Goal: Task Accomplishment & Management: Manage account settings

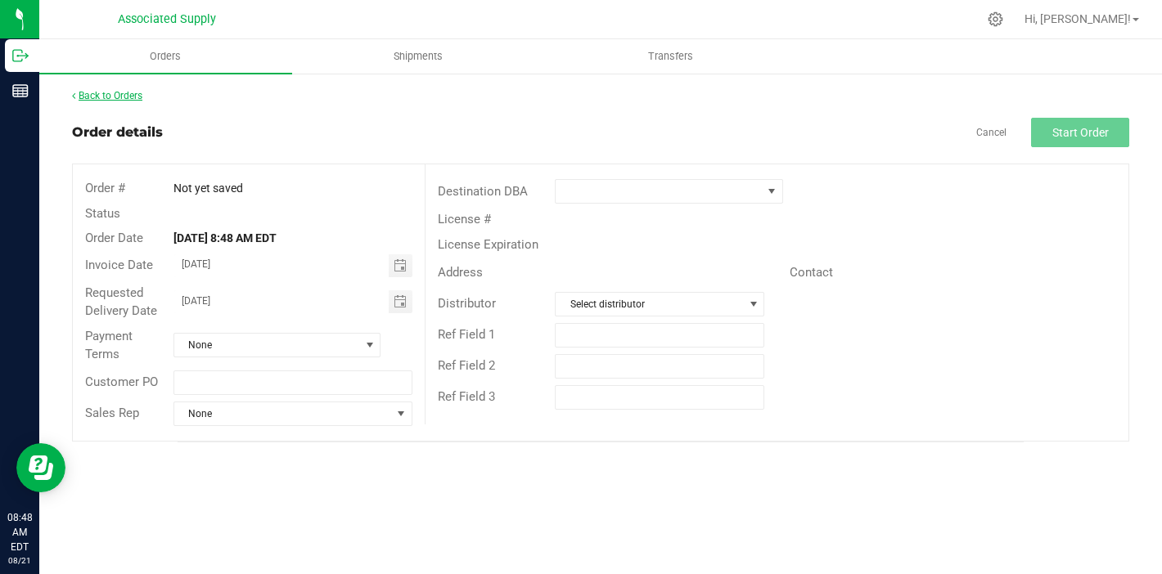
click at [106, 94] on link "Back to Orders" at bounding box center [107, 95] width 70 height 11
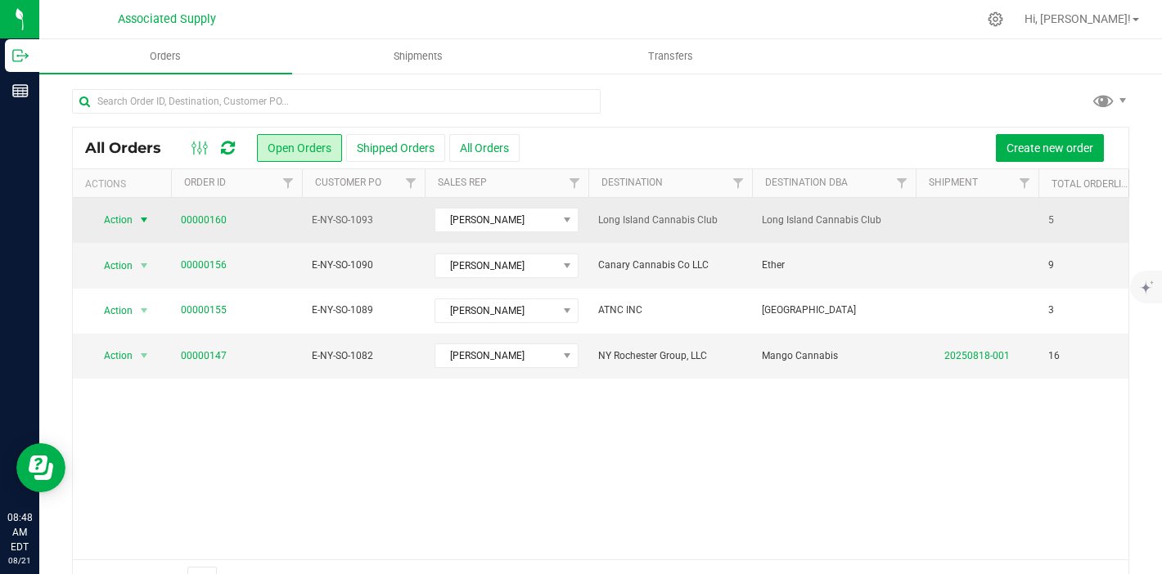
click at [146, 216] on span "select" at bounding box center [143, 220] width 13 height 13
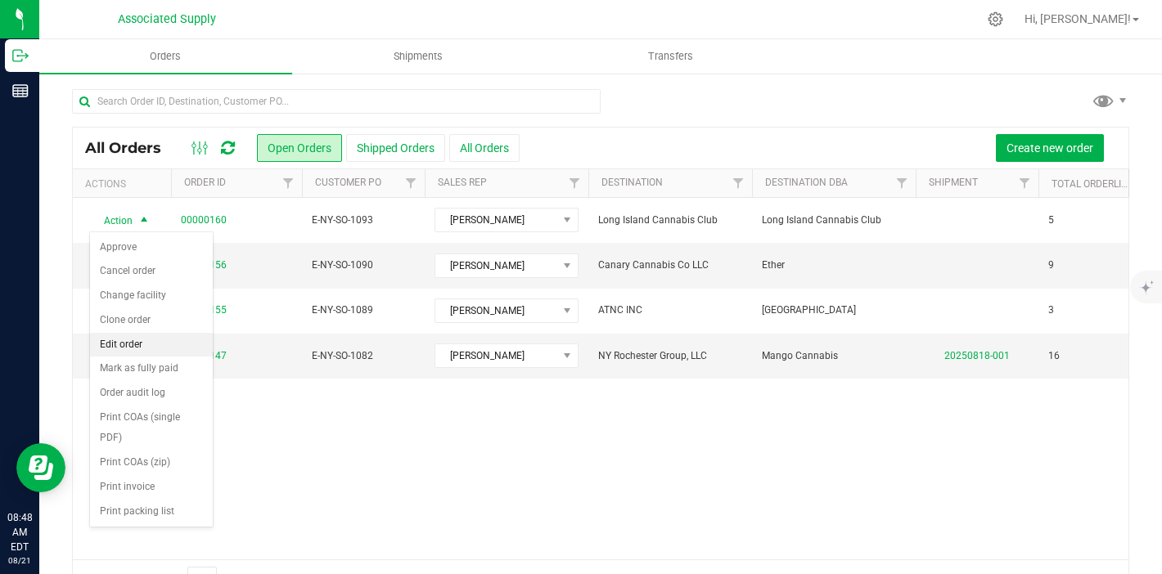
click at [156, 346] on li "Edit order" at bounding box center [151, 345] width 123 height 25
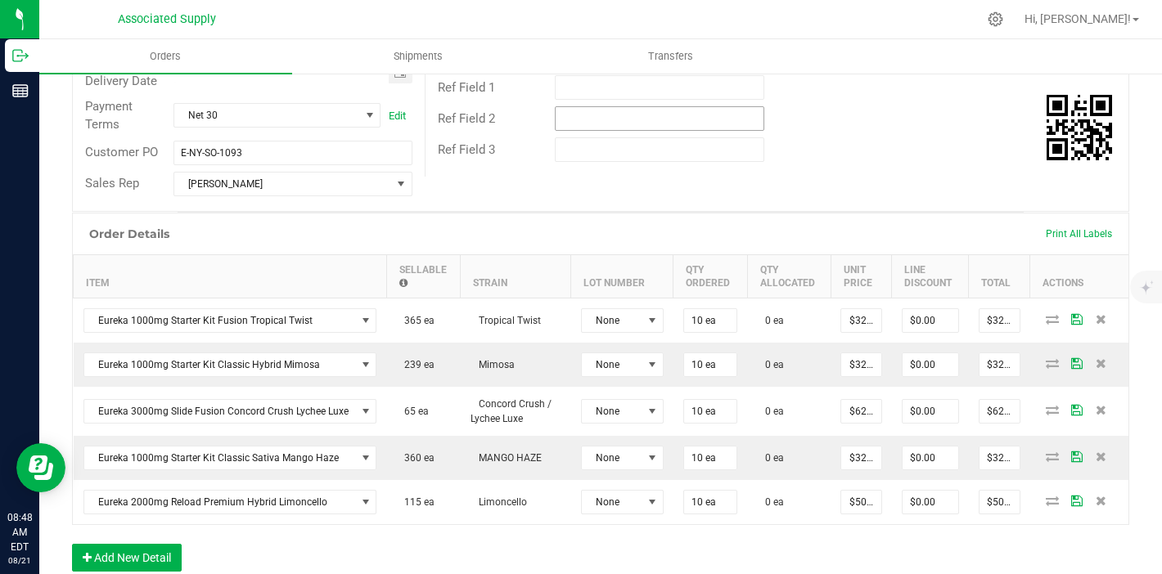
scroll to position [311, 0]
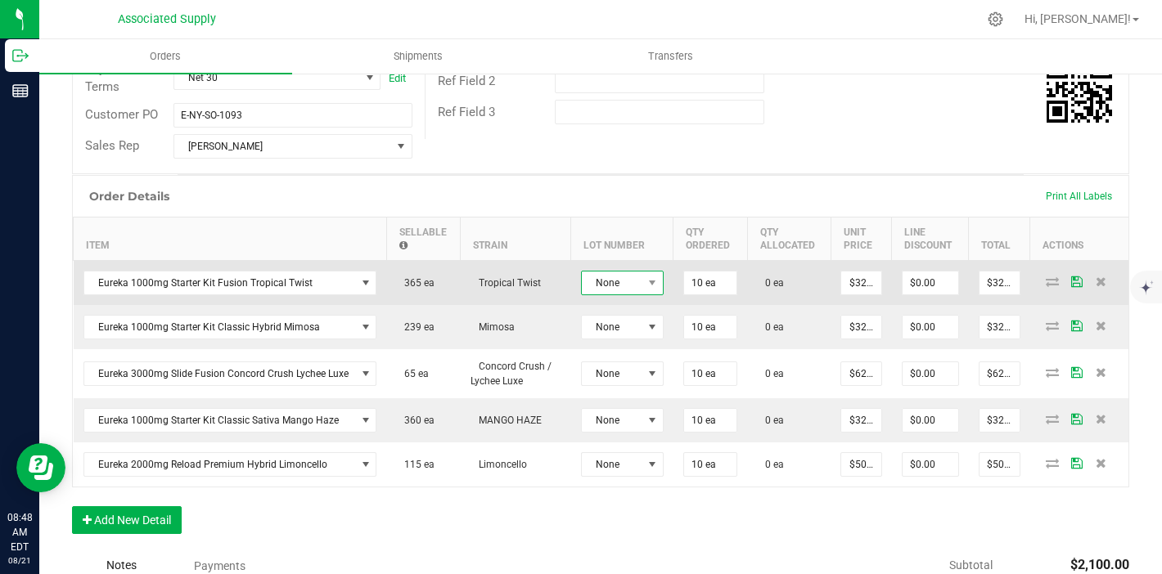
click at [637, 287] on span "None" at bounding box center [612, 283] width 61 height 23
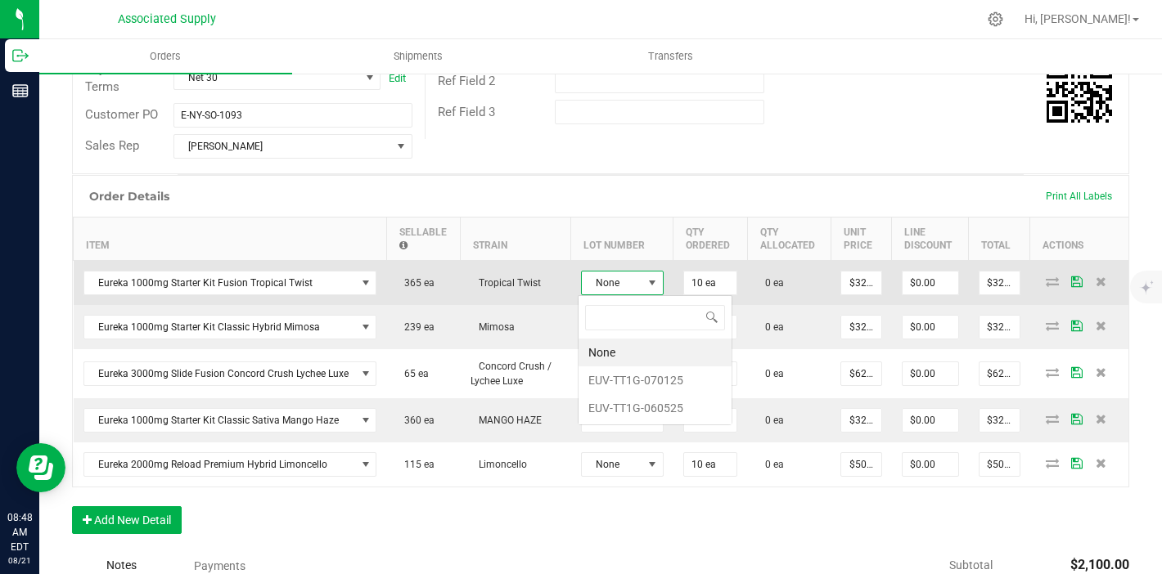
scroll to position [25, 83]
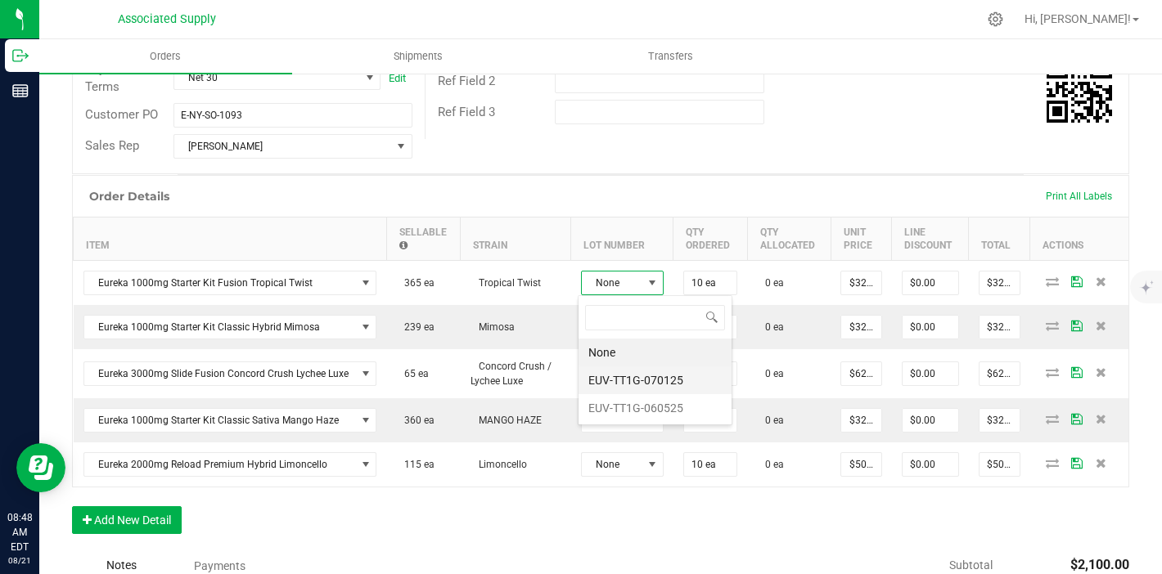
click at [641, 381] on li "EUV-TT1G-070125" at bounding box center [655, 381] width 153 height 28
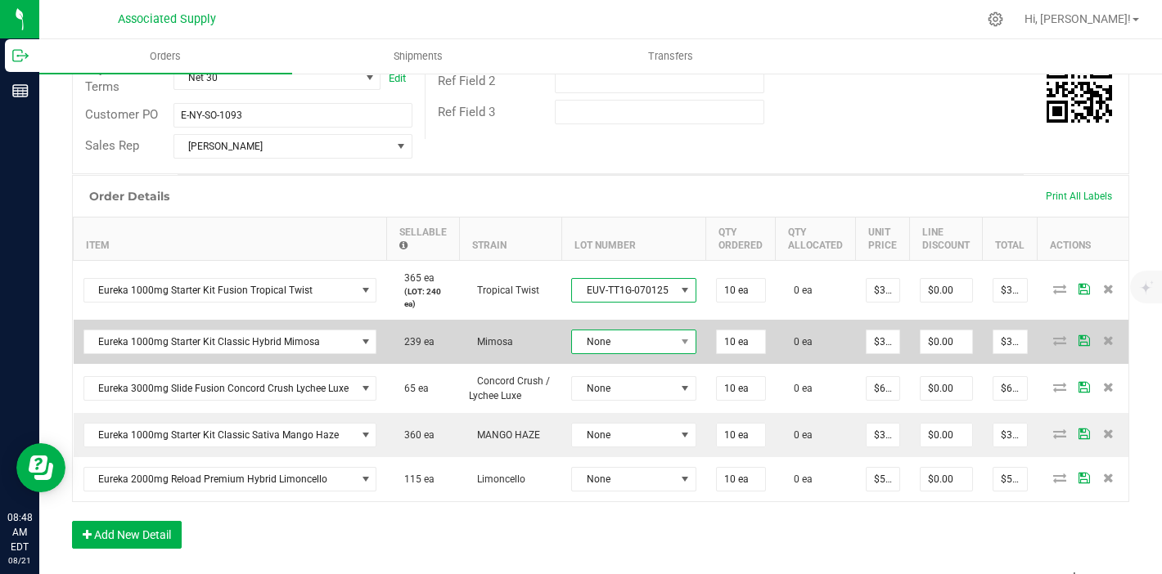
click at [637, 350] on span "None" at bounding box center [623, 342] width 103 height 23
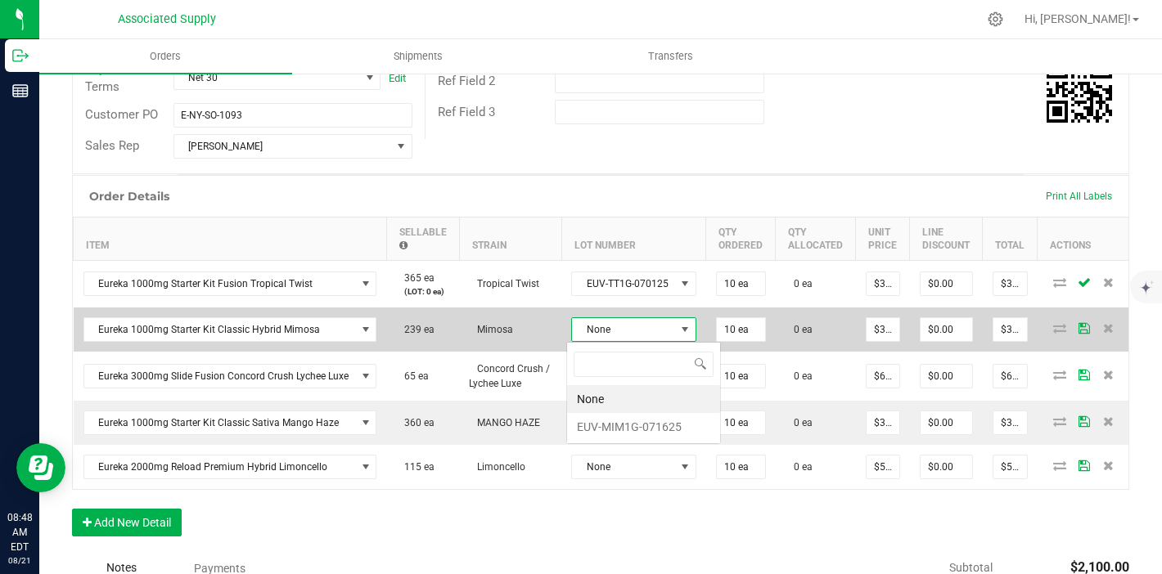
scroll to position [25, 124]
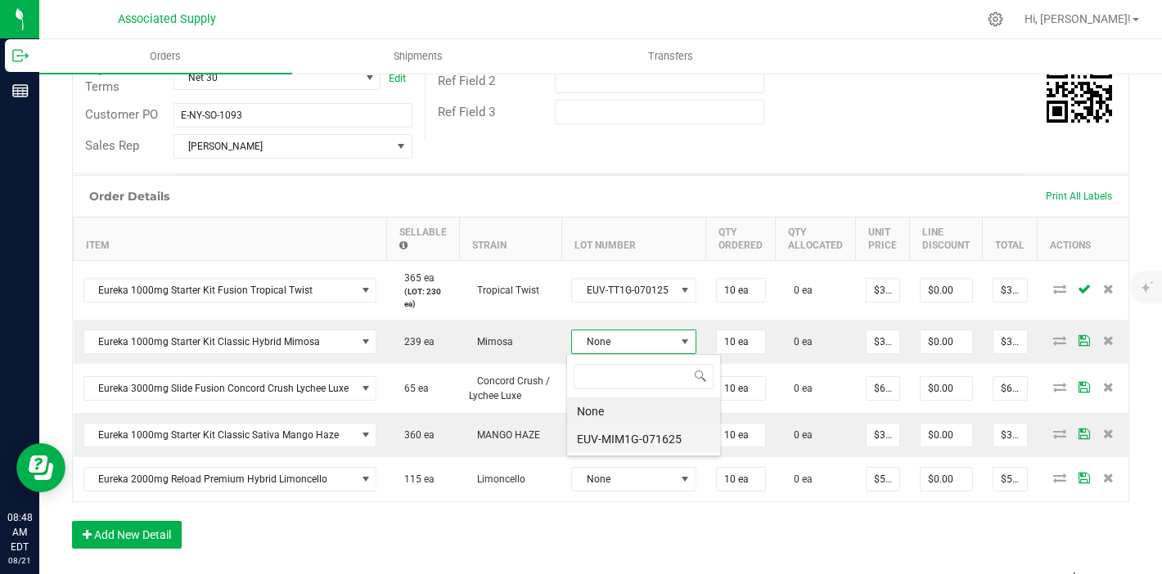
click at [653, 434] on li "EUV-MIM1G-071625" at bounding box center [643, 439] width 153 height 28
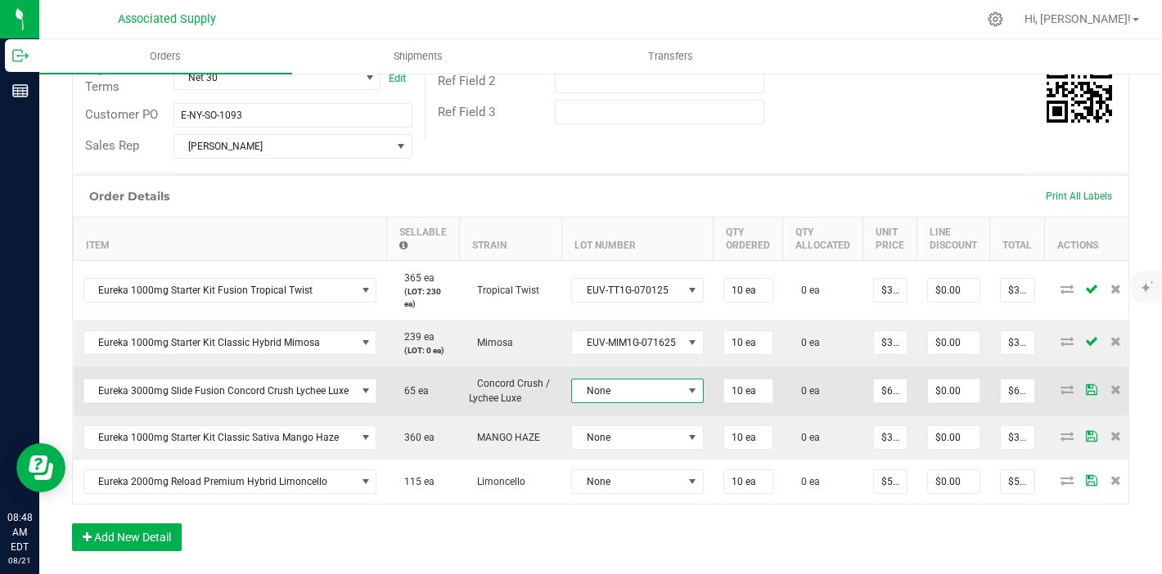
click at [648, 403] on td "None" at bounding box center [637, 391] width 152 height 49
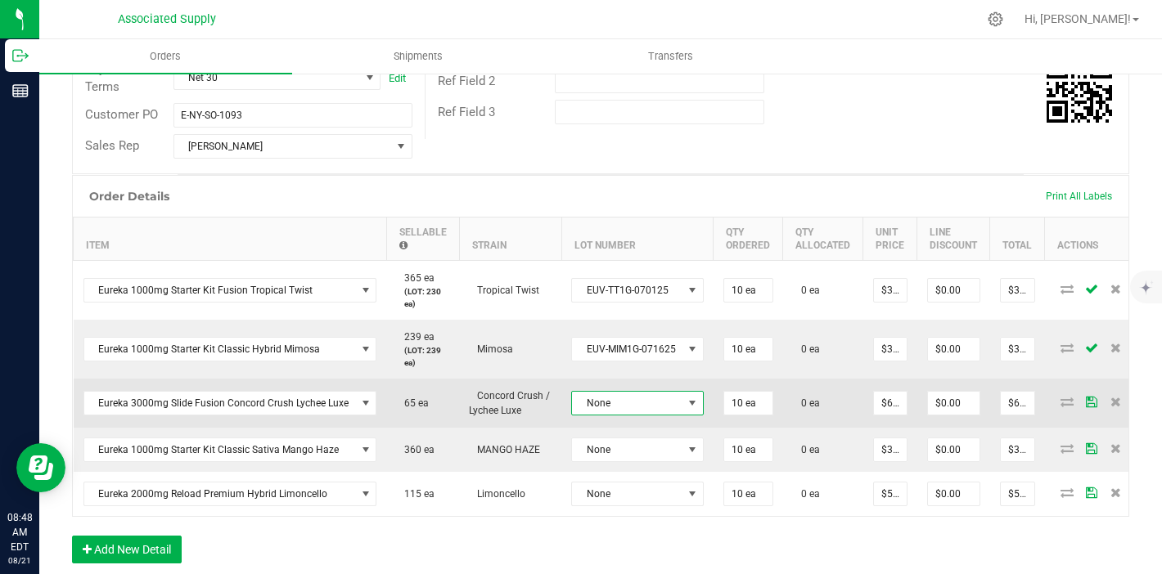
click at [646, 392] on span "None" at bounding box center [627, 403] width 110 height 23
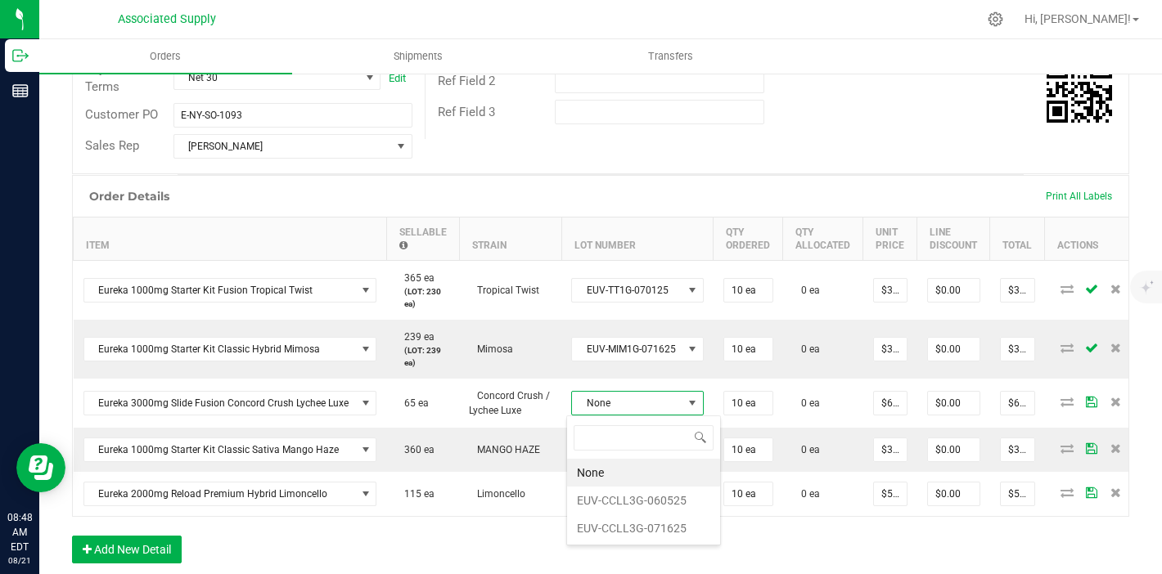
scroll to position [25, 131]
click at [663, 495] on li "EUV-CCLL3G-060525" at bounding box center [643, 501] width 153 height 28
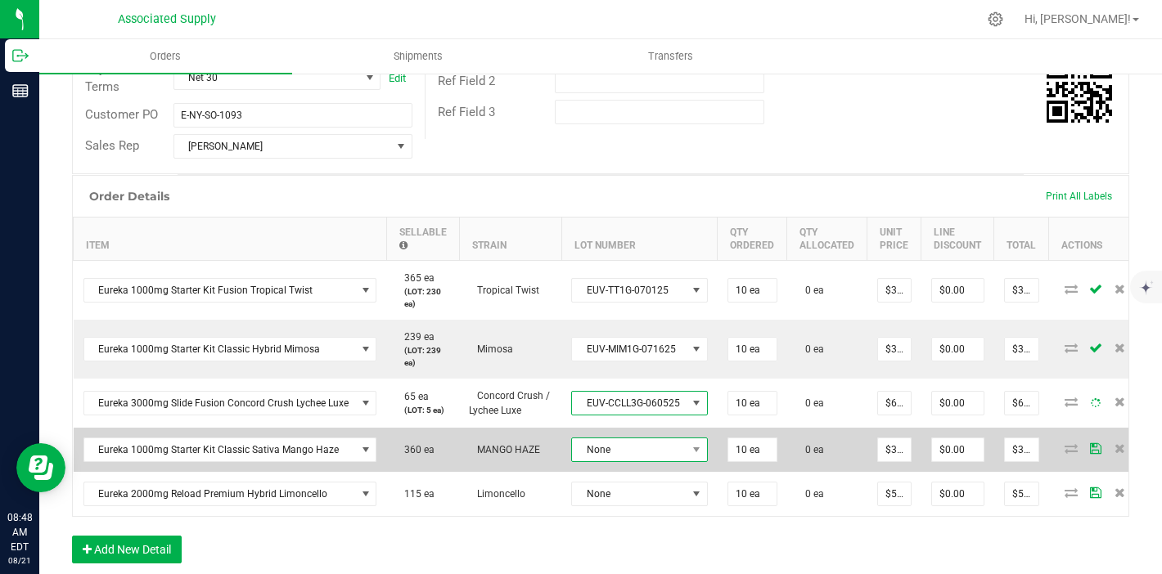
click at [669, 455] on span "None" at bounding box center [629, 450] width 115 height 23
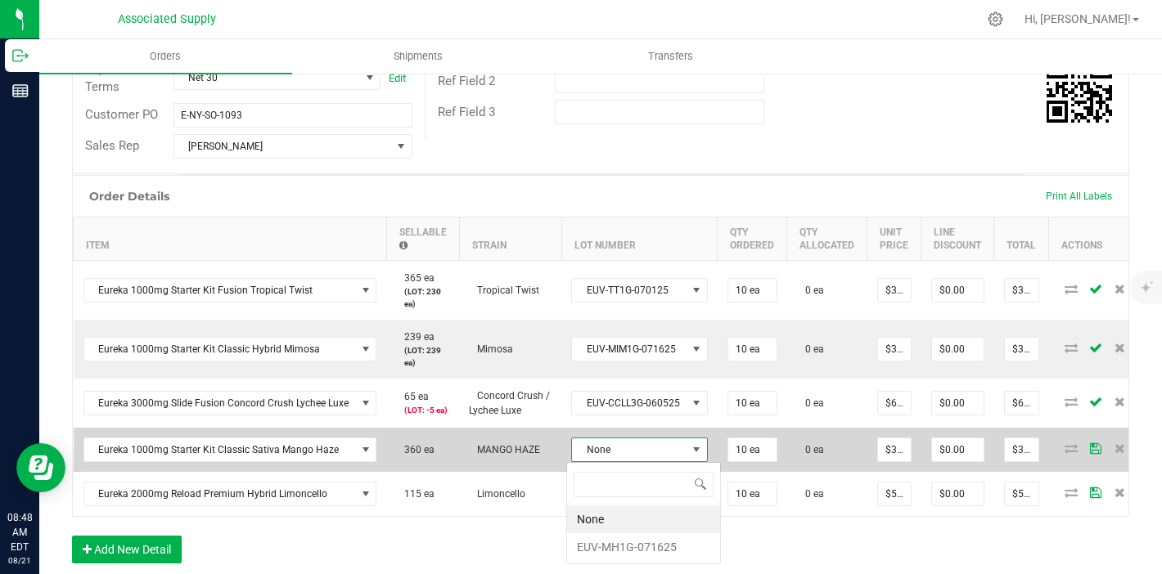
scroll to position [25, 135]
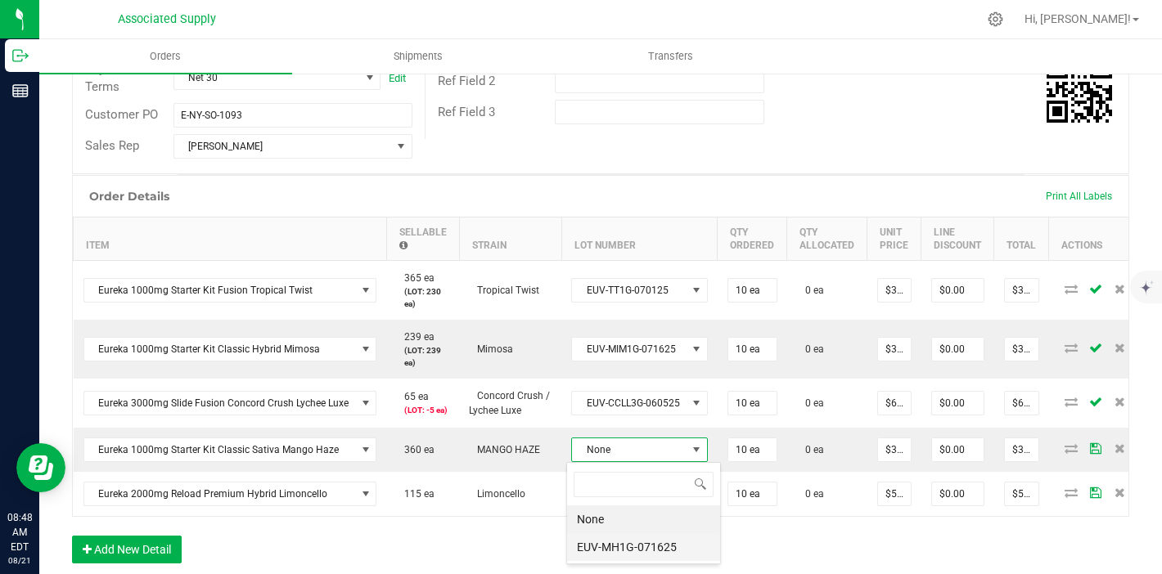
click at [655, 538] on li "EUV-MH1G-071625" at bounding box center [643, 547] width 153 height 28
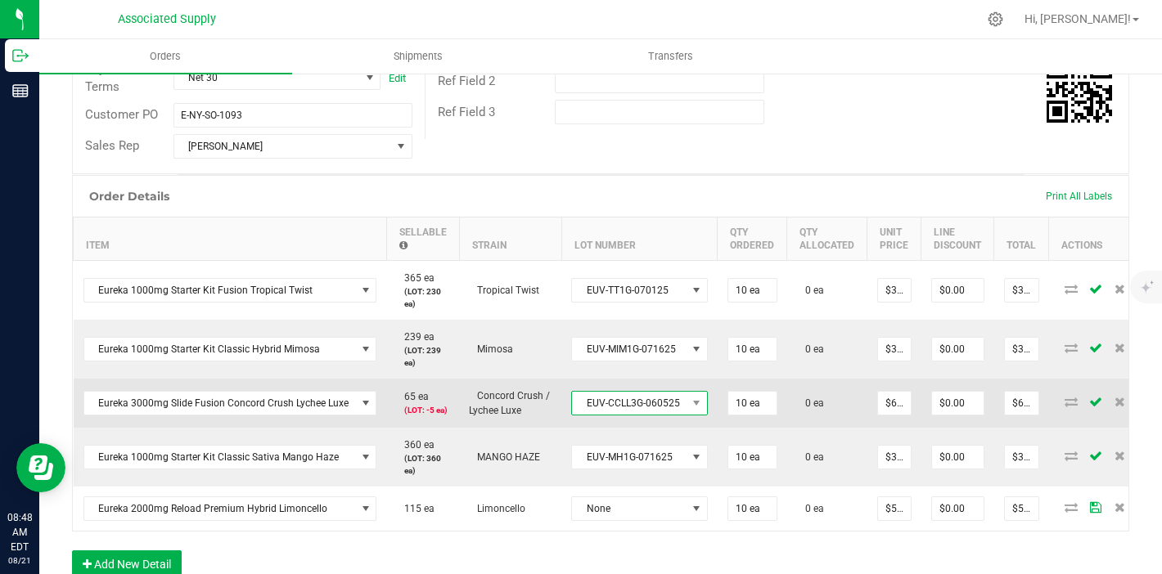
click at [687, 412] on span at bounding box center [697, 403] width 20 height 23
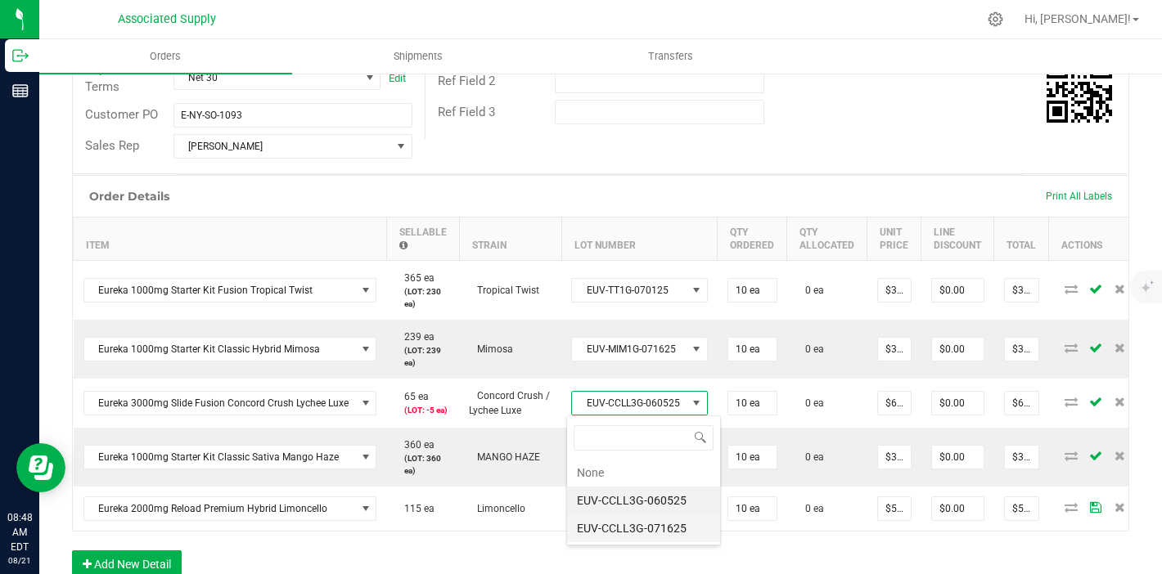
click at [676, 523] on li "EUV-CCLL3G-071625" at bounding box center [643, 529] width 153 height 28
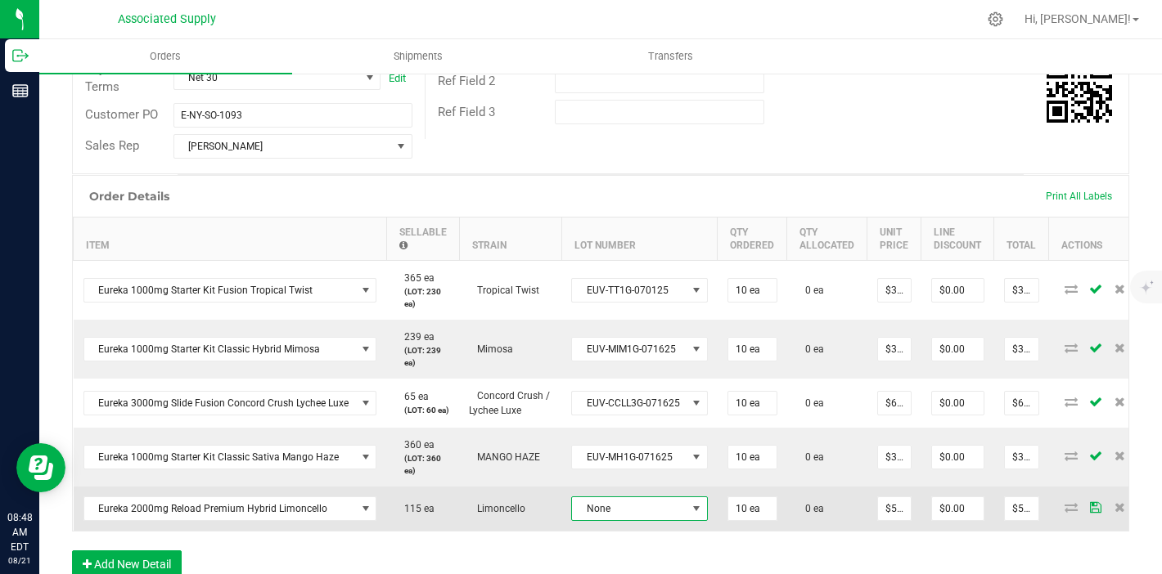
click at [687, 516] on span at bounding box center [697, 508] width 20 height 23
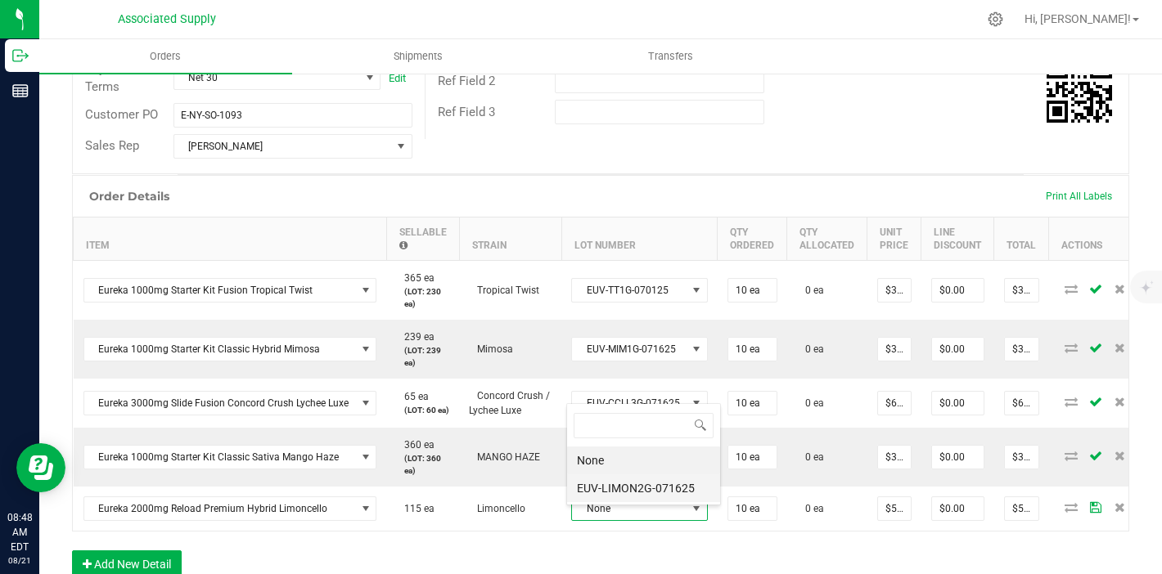
click at [656, 476] on li "EUV-LIMON2G-071625" at bounding box center [643, 489] width 153 height 28
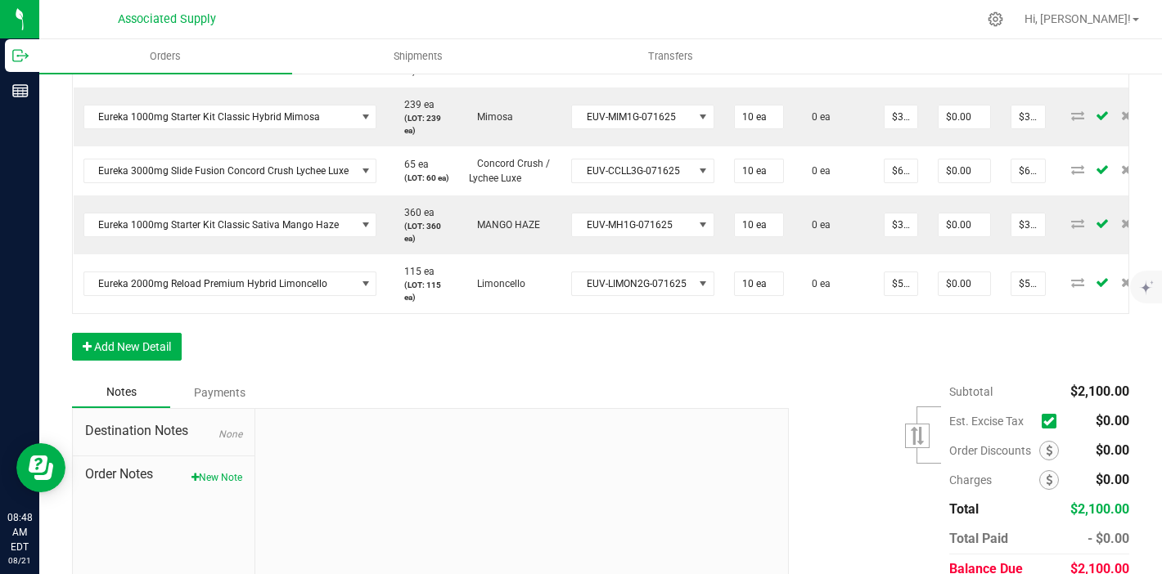
scroll to position [624, 0]
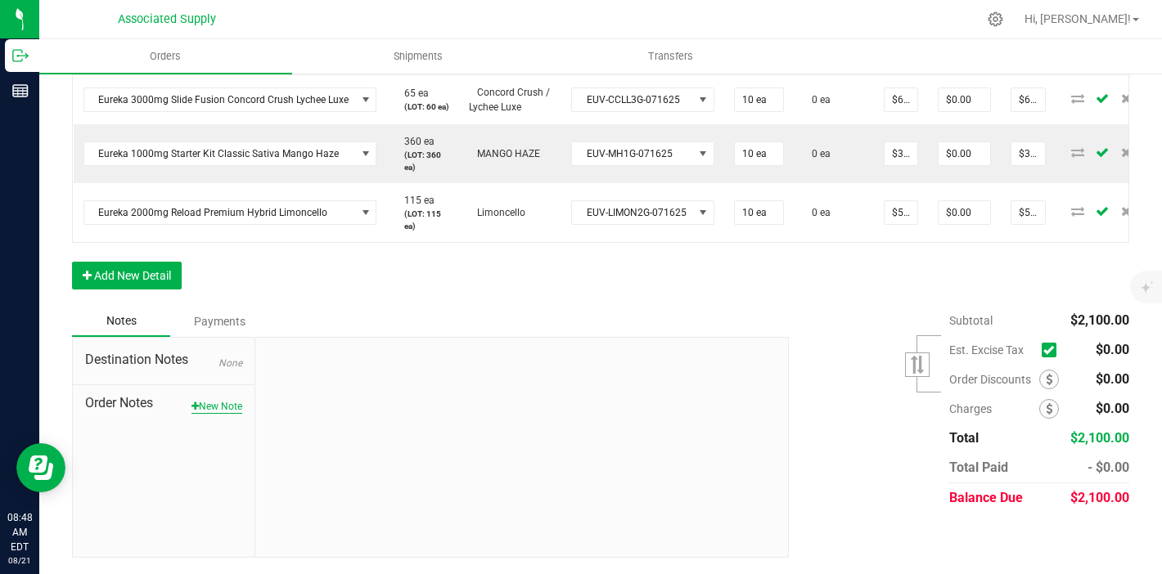
click at [218, 410] on button "New Note" at bounding box center [216, 406] width 51 height 15
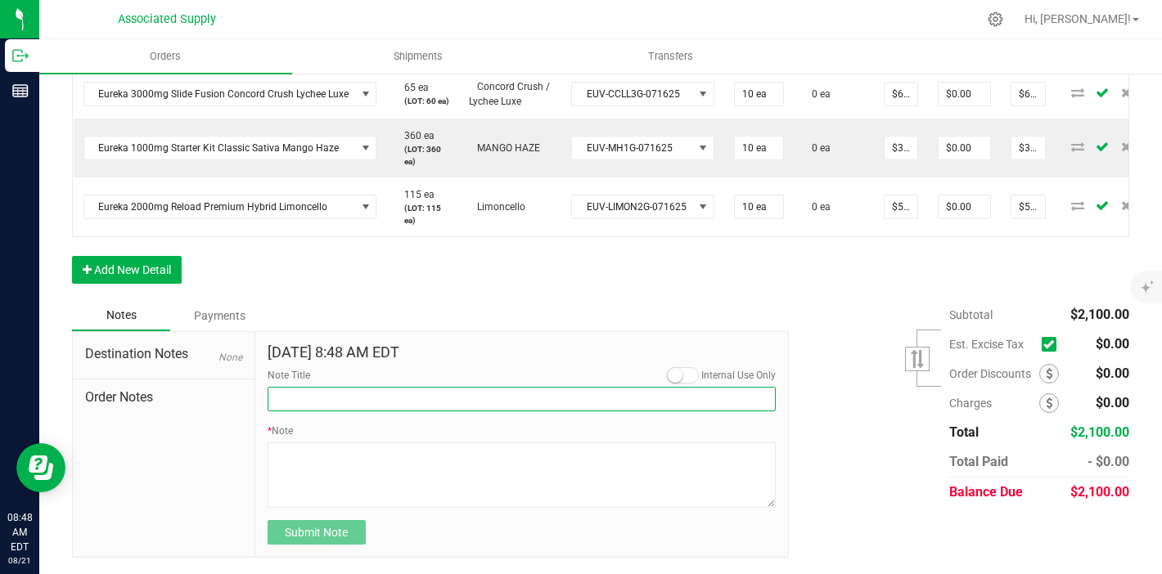
click at [304, 399] on input "Note Title" at bounding box center [522, 399] width 509 height 25
type input "NEW BANKING / WIRE INFO"
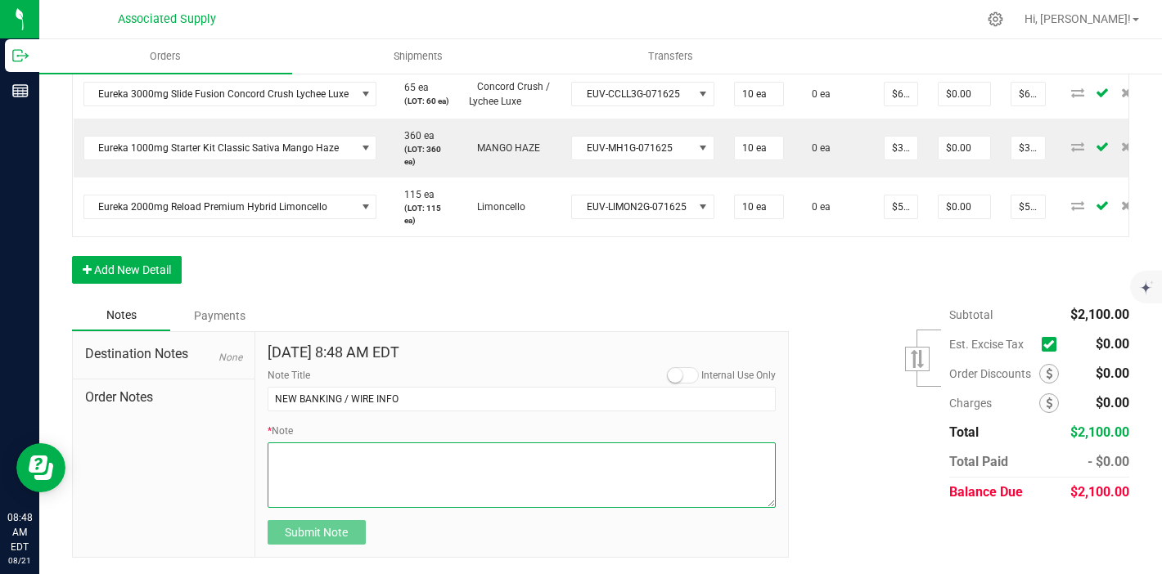
click at [325, 487] on textarea "* Note" at bounding box center [522, 475] width 509 height 65
paste textarea "Dime Community bank Routing # [US_BANK_ROUTING_MICR] Account # [FINANCIAL_ID]"
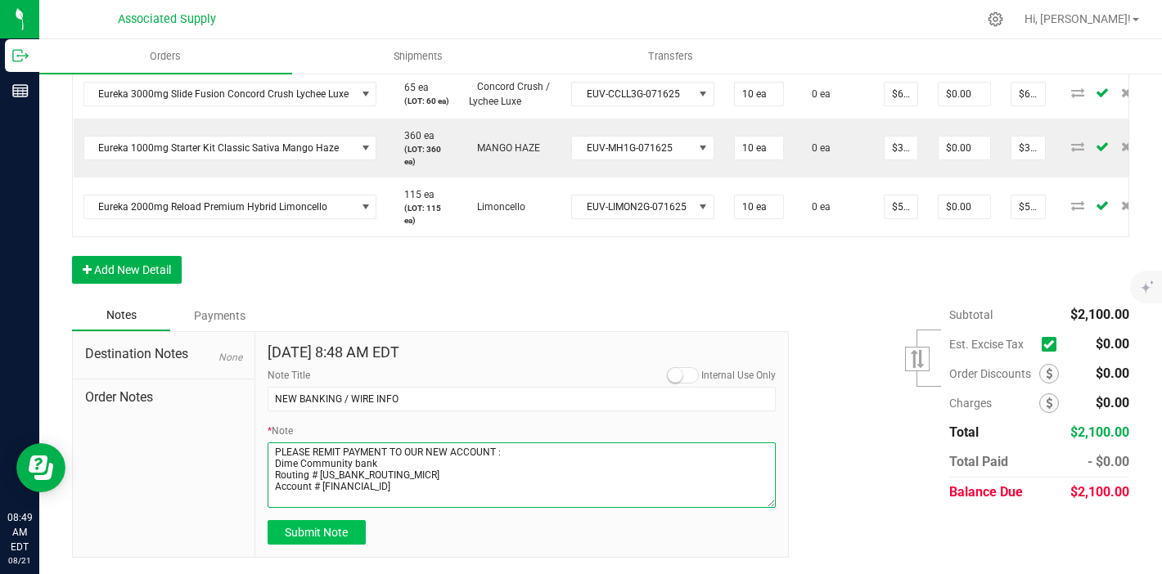
type textarea "PLEASE REMIT PAYMENT TO OUR NEW ACCOUNT : Dime Community bank Routing # [US_BAN…"
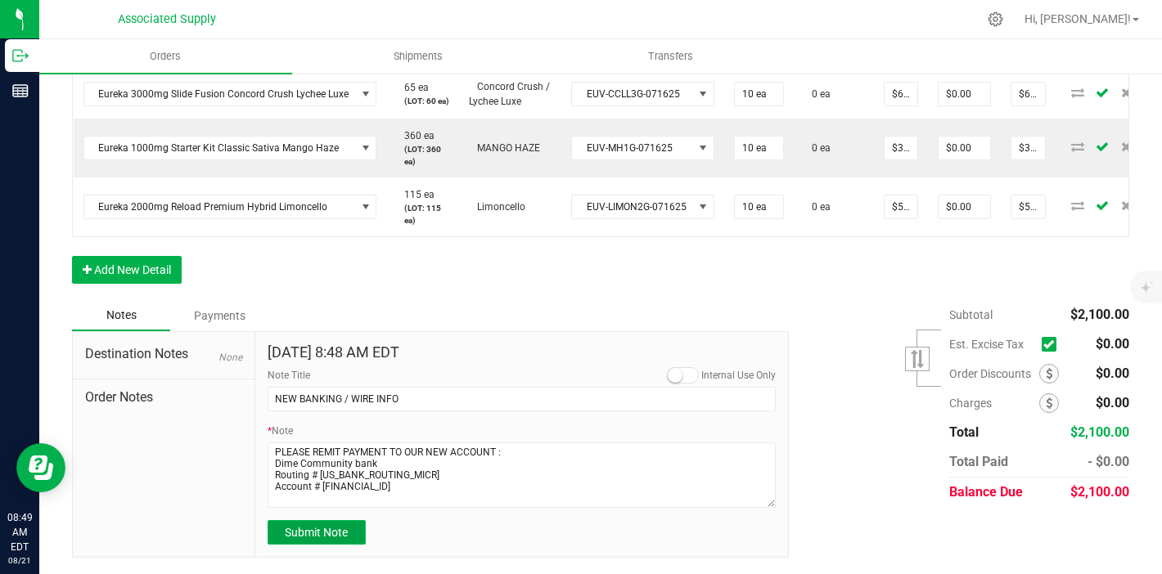
click at [319, 538] on span "Submit Note" at bounding box center [316, 532] width 63 height 13
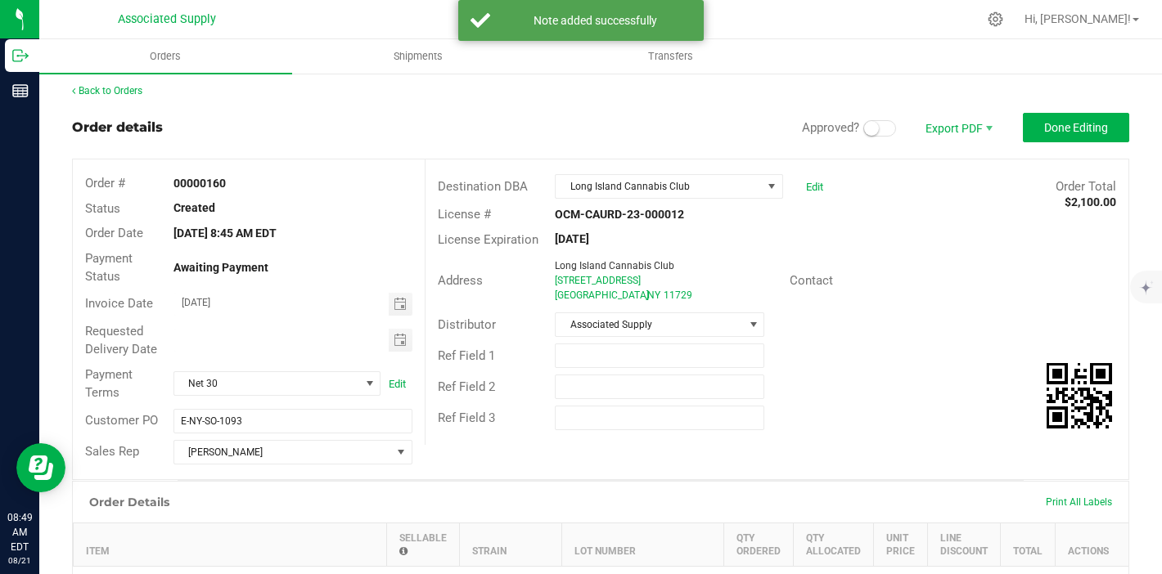
scroll to position [0, 0]
